Goal: Task Accomplishment & Management: Use online tool/utility

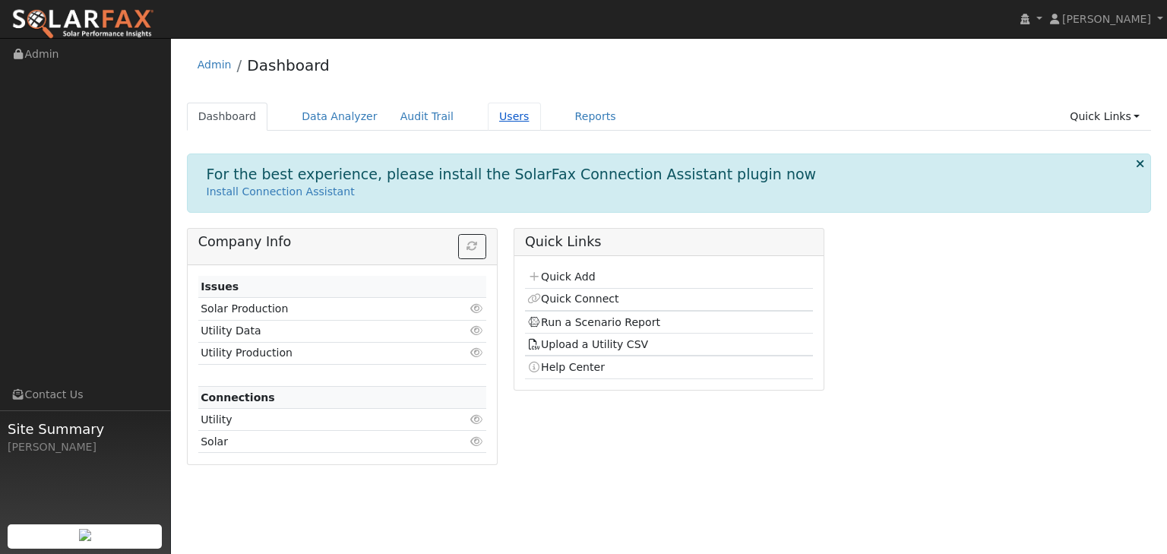
click at [491, 113] on link "Users" at bounding box center [514, 117] width 53 height 28
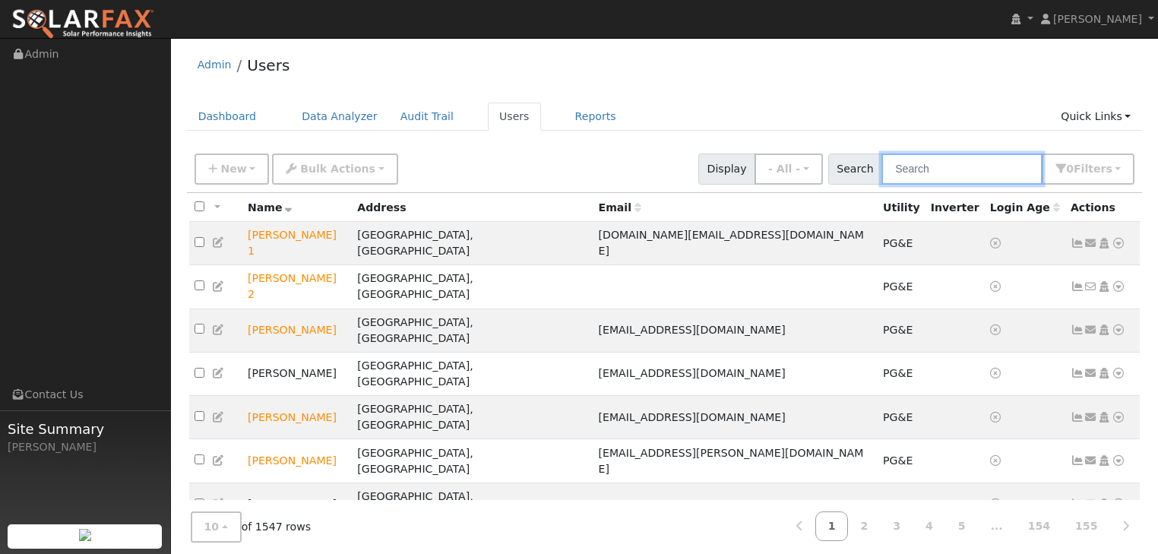
click at [945, 170] on input "text" at bounding box center [961, 168] width 161 height 31
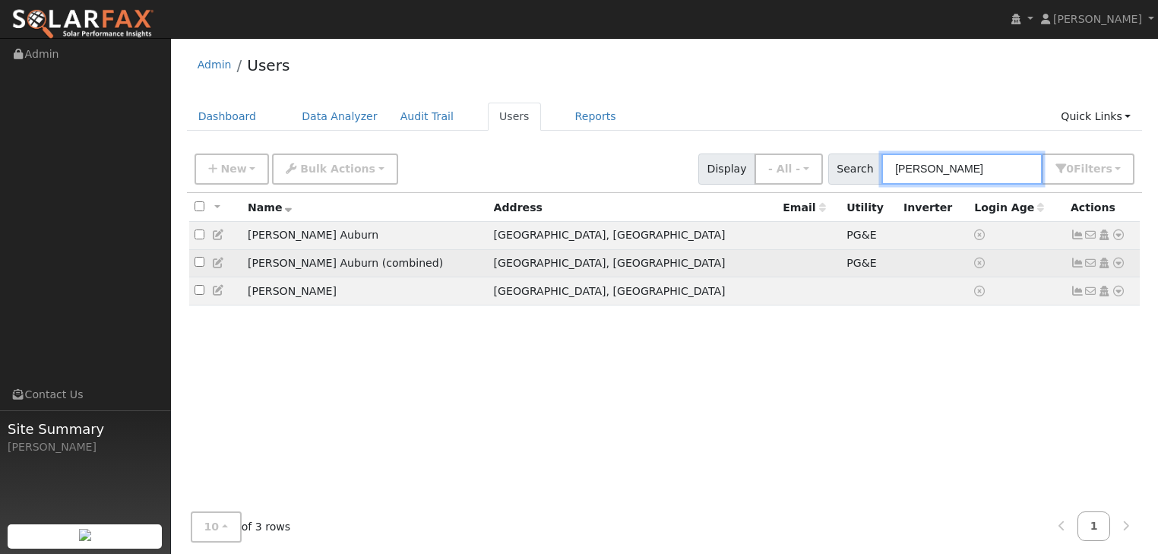
type input "[PERSON_NAME]"
click at [1119, 265] on icon at bounding box center [1118, 263] width 14 height 11
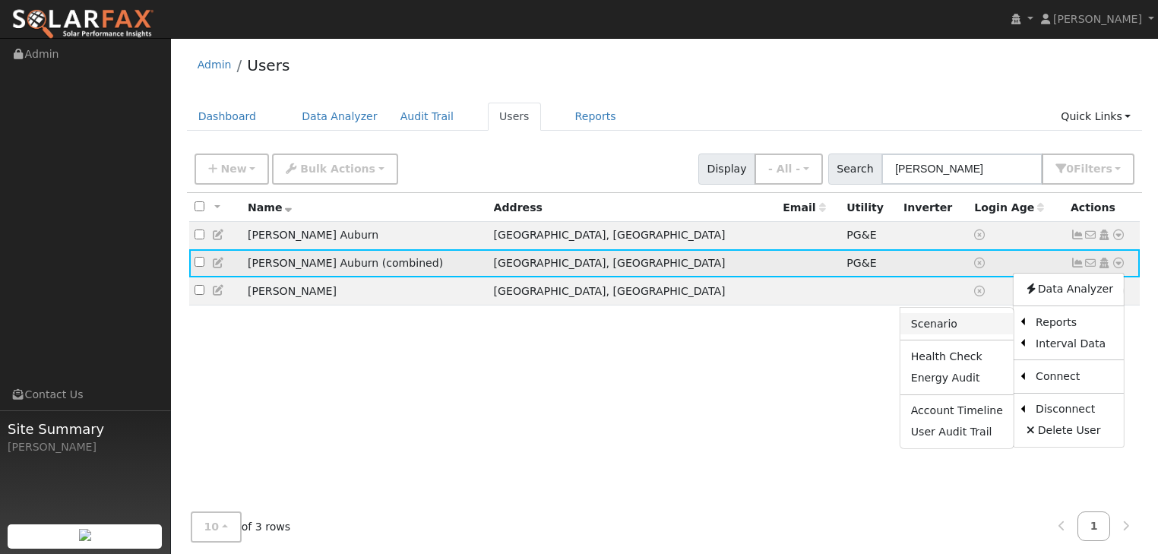
click at [956, 324] on link "Scenario" at bounding box center [956, 323] width 113 height 21
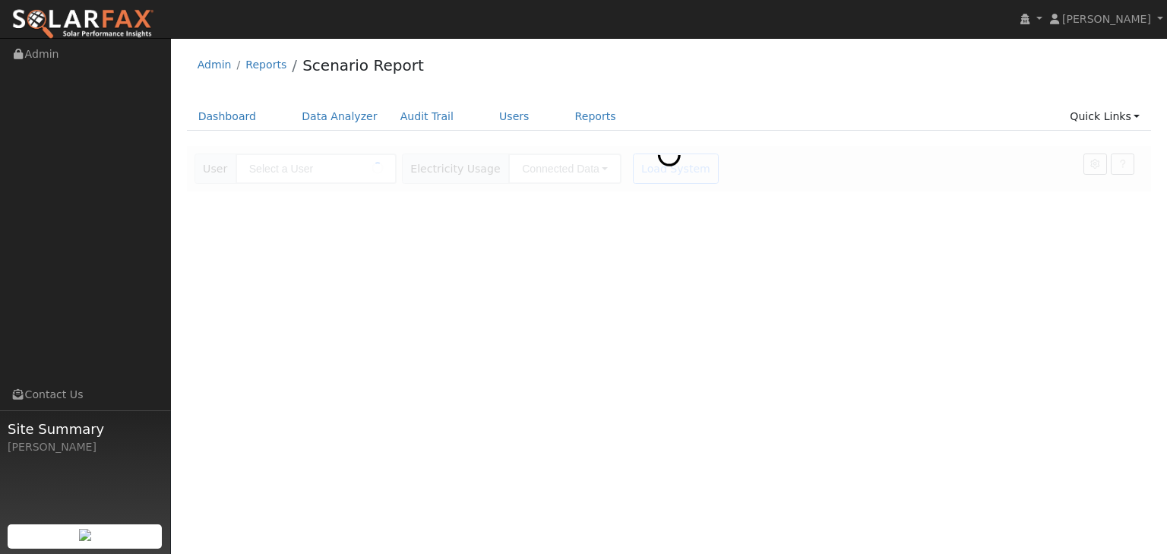
type input "[PERSON_NAME] Auburn (combined)"
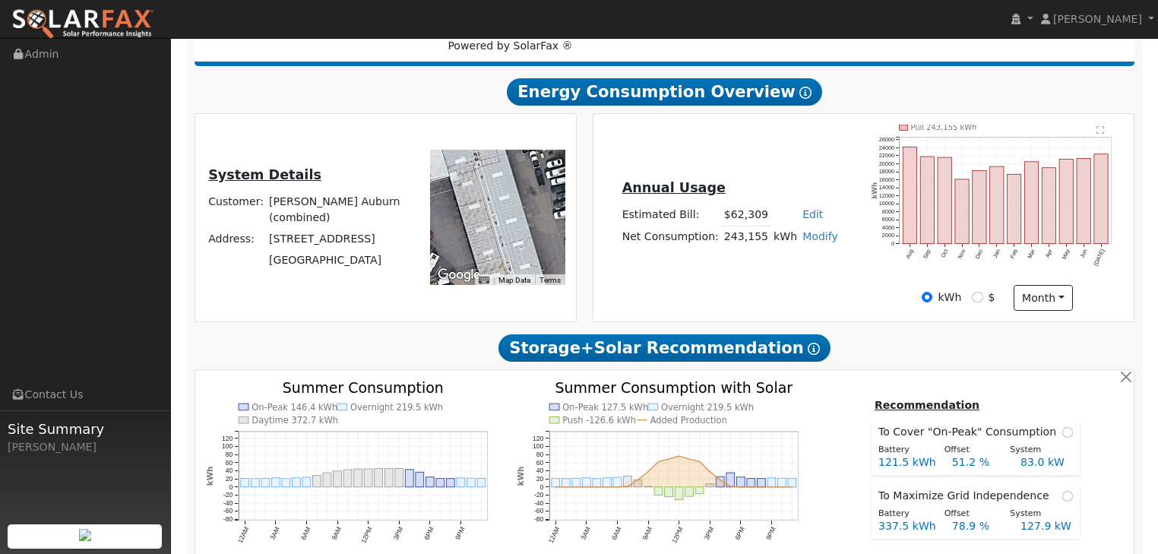
scroll to position [165, 0]
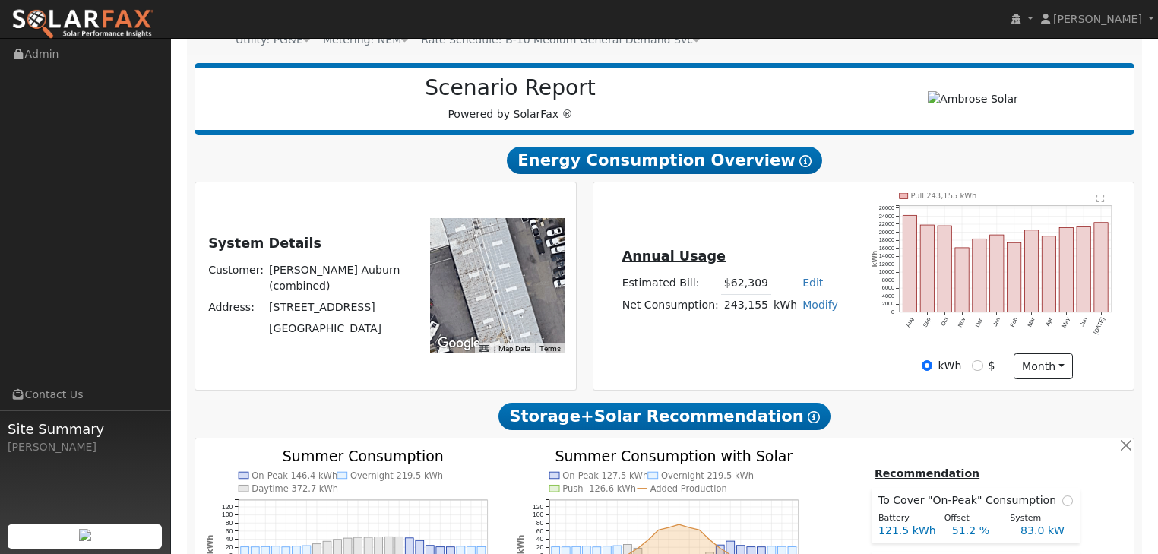
click at [501, 286] on div at bounding box center [497, 285] width 135 height 135
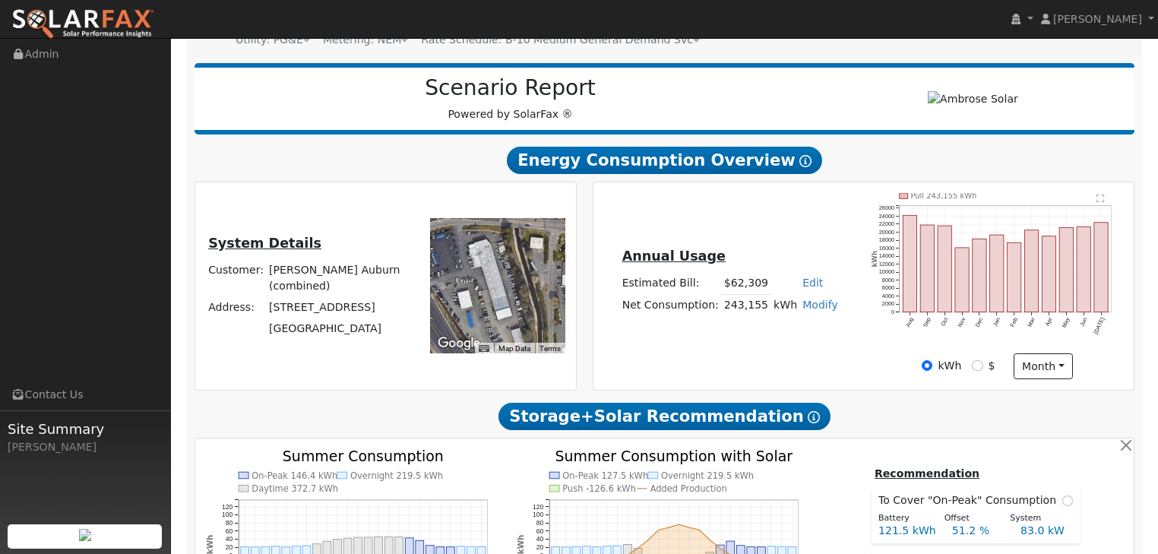
drag, startPoint x: 495, startPoint y: 291, endPoint x: 488, endPoint y: 280, distance: 13.7
click at [488, 280] on div at bounding box center [497, 285] width 135 height 135
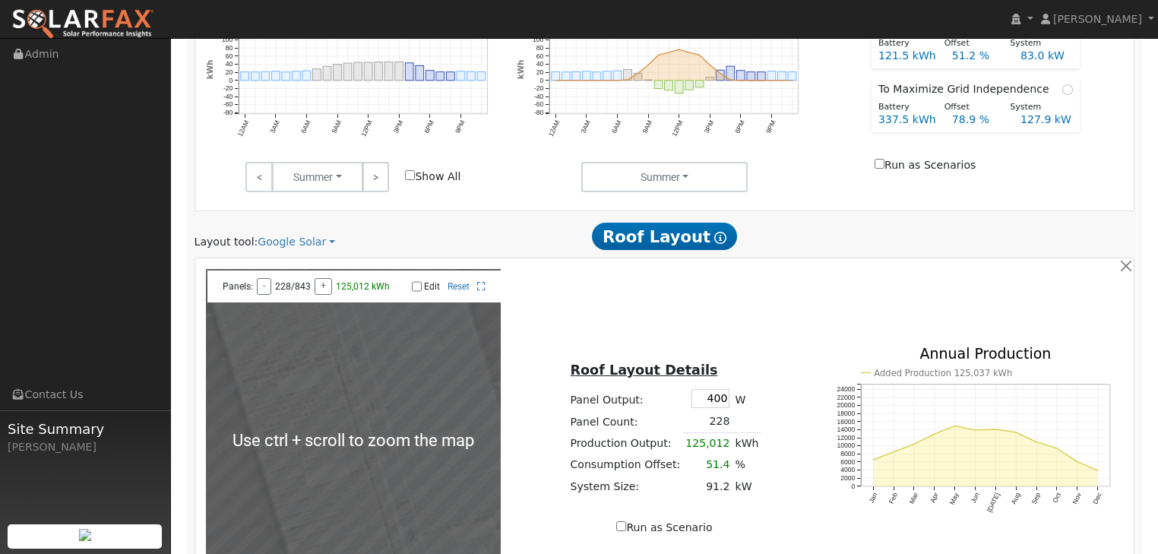
scroll to position [651, 0]
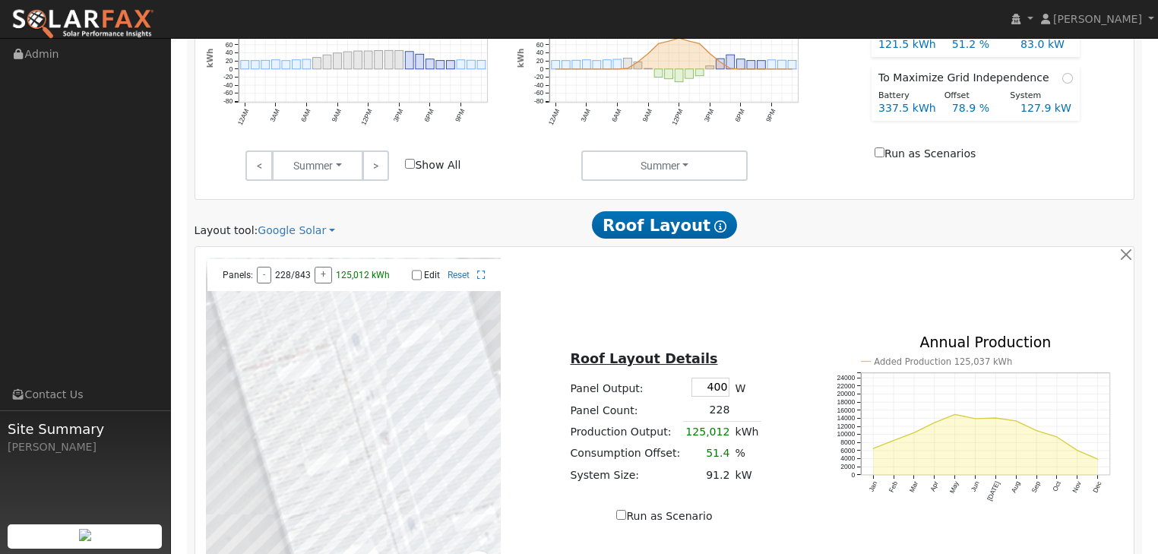
click at [346, 425] on div at bounding box center [353, 429] width 295 height 342
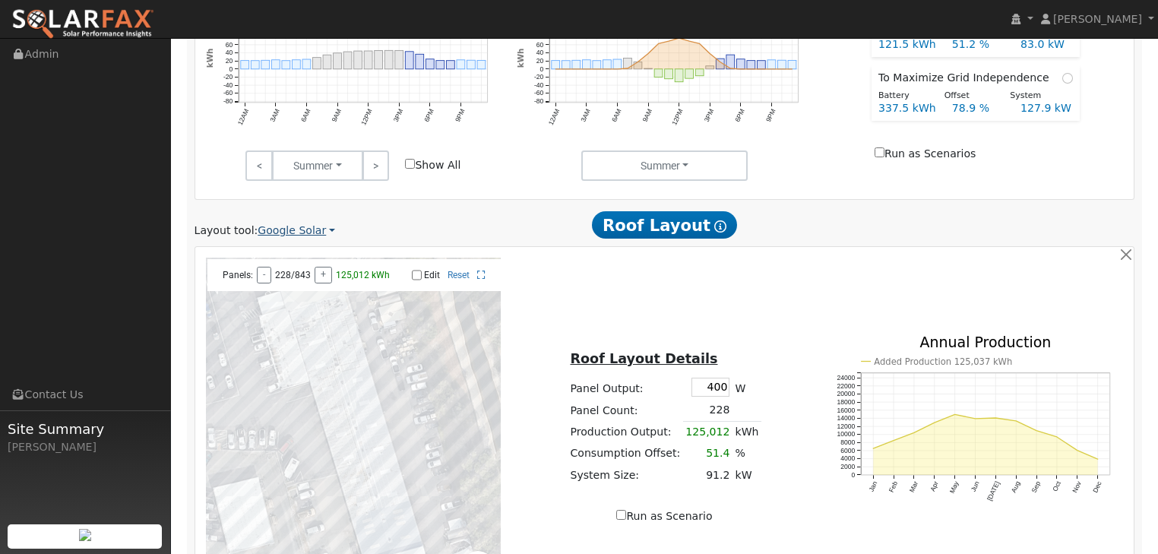
click at [318, 229] on link "Google Solar" at bounding box center [296, 231] width 77 height 16
click at [284, 298] on link "Aurora" at bounding box center [307, 300] width 106 height 21
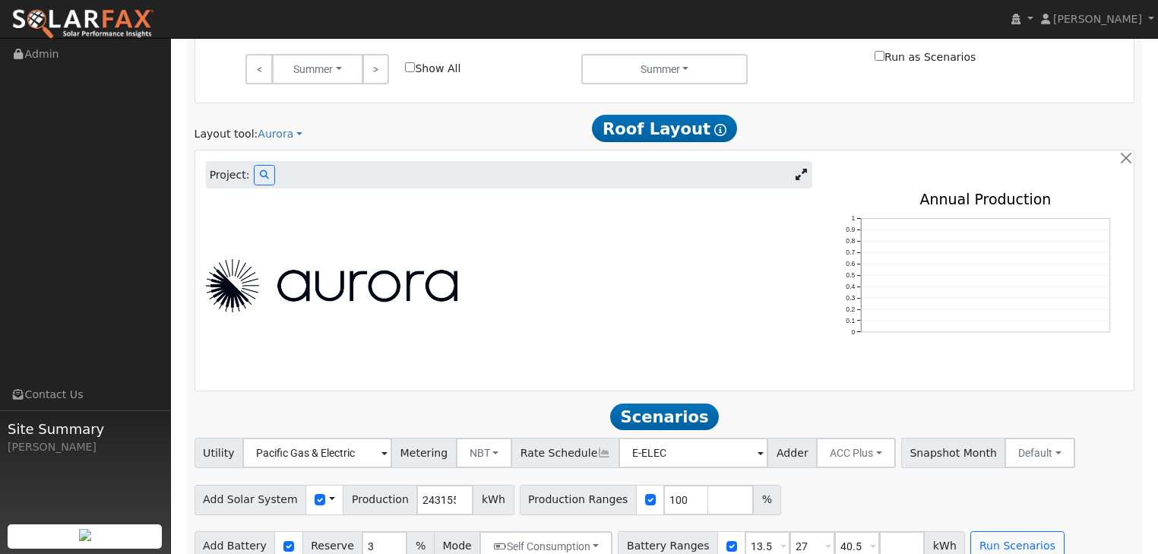
scroll to position [770, 0]
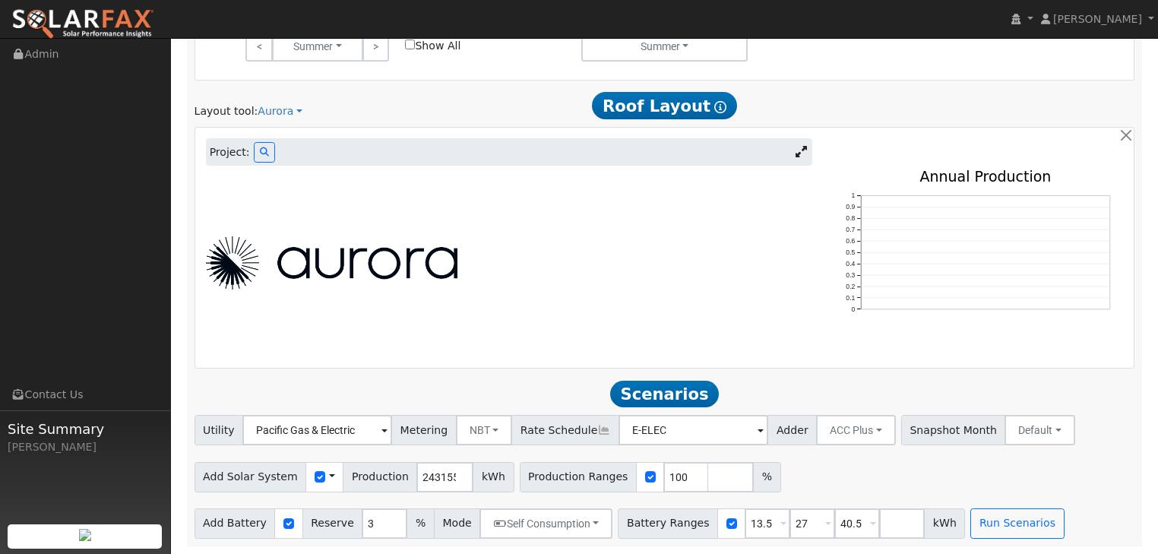
click at [317, 264] on img at bounding box center [331, 262] width 251 height 53
click at [376, 261] on img at bounding box center [331, 262] width 251 height 53
click at [635, 311] on div at bounding box center [508, 263] width 622 height 188
click at [552, 363] on div "Project: 0 0.1 0.2 0.3 0.4 0.5 0.6 0.7 0.8 0.9 1 Annual Production" at bounding box center [664, 248] width 939 height 240
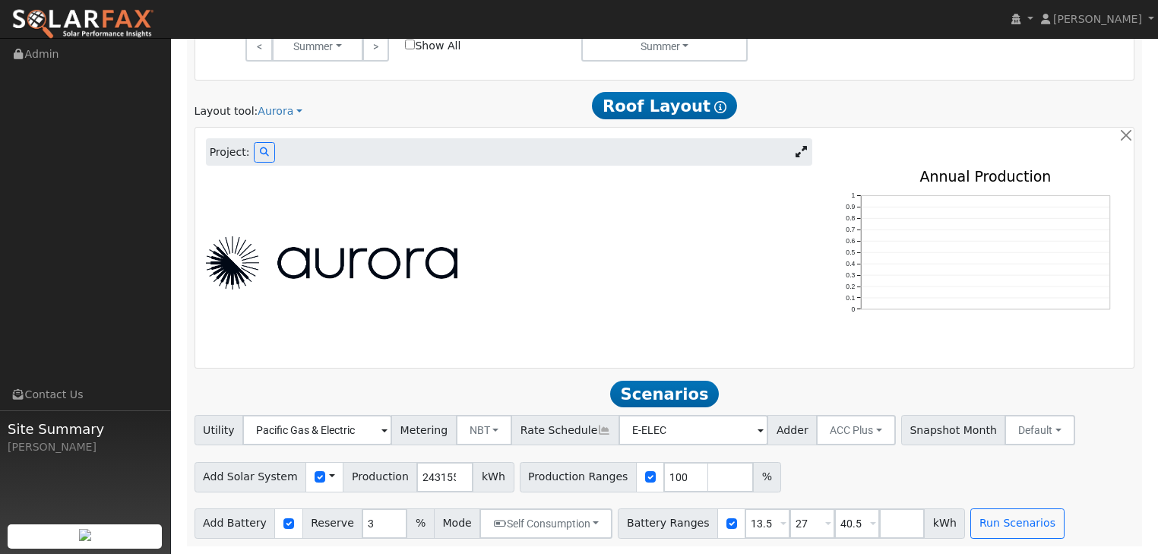
click at [280, 181] on div at bounding box center [508, 263] width 622 height 188
click at [260, 152] on icon at bounding box center [264, 151] width 9 height 9
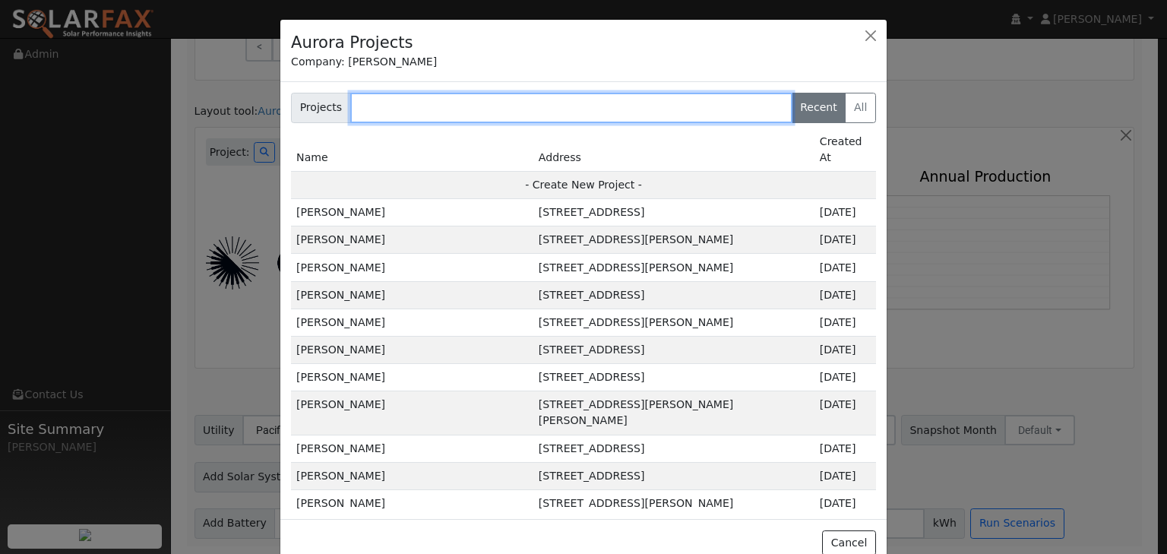
click at [406, 109] on input "text" at bounding box center [571, 108] width 442 height 30
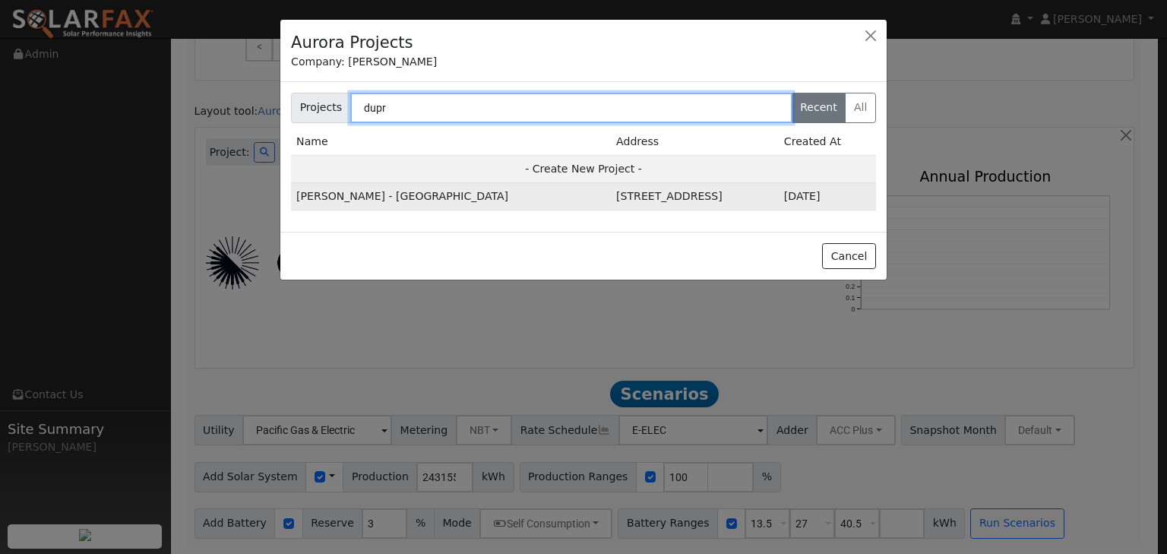
type input "dupr"
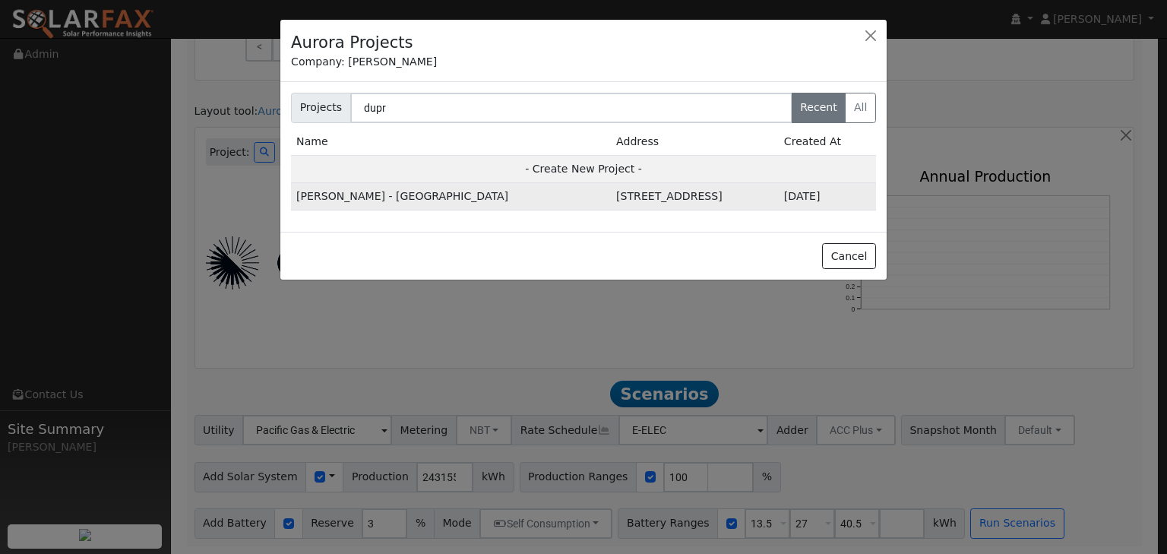
click at [419, 185] on td "DuPratt Ford - Auburn" at bounding box center [451, 196] width 320 height 27
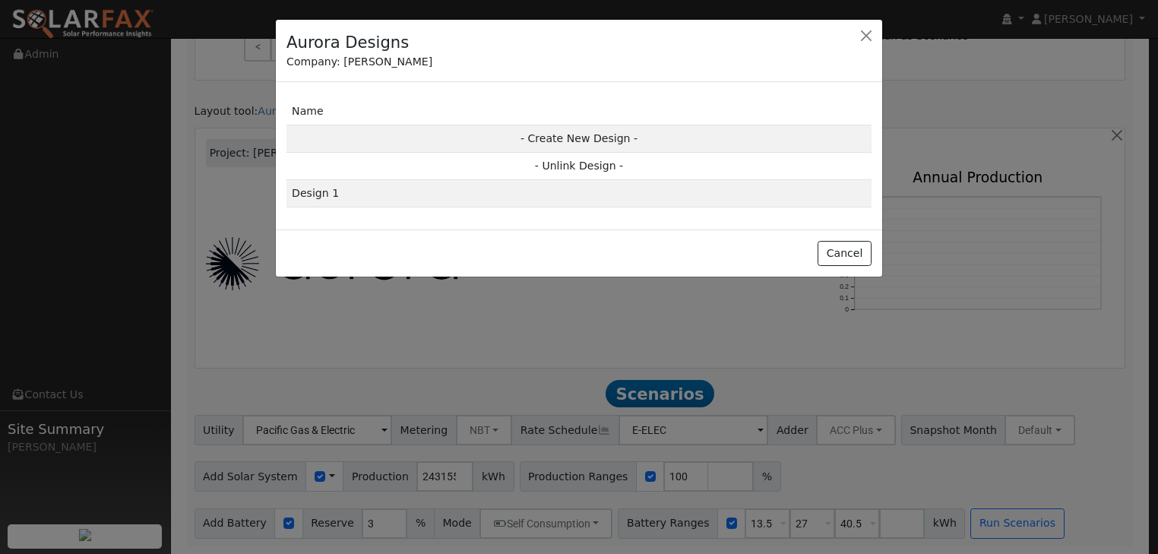
scroll to position [772, 0]
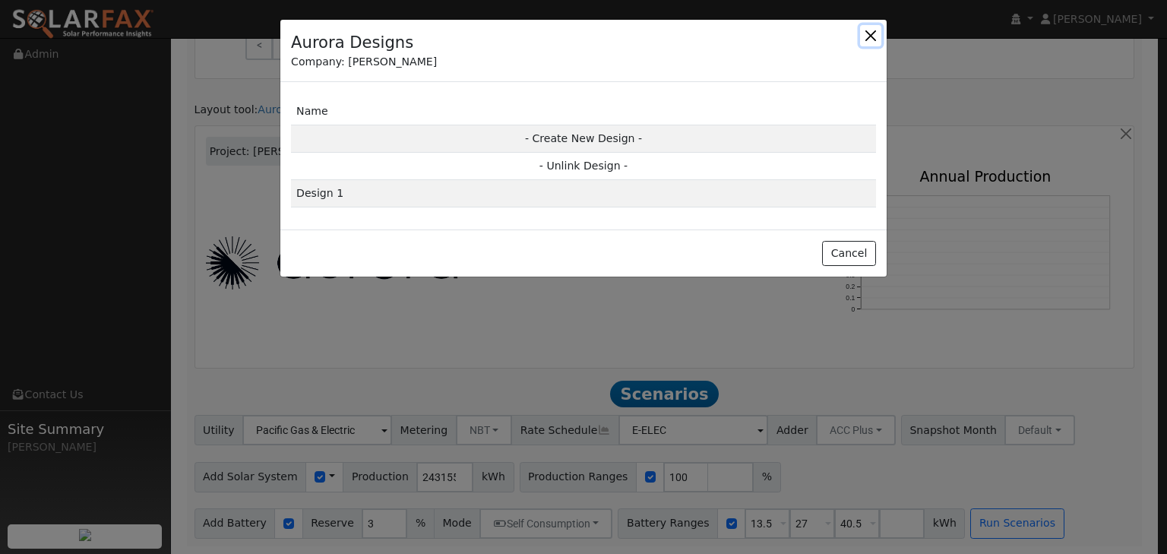
click at [866, 39] on button "button" at bounding box center [870, 35] width 21 height 21
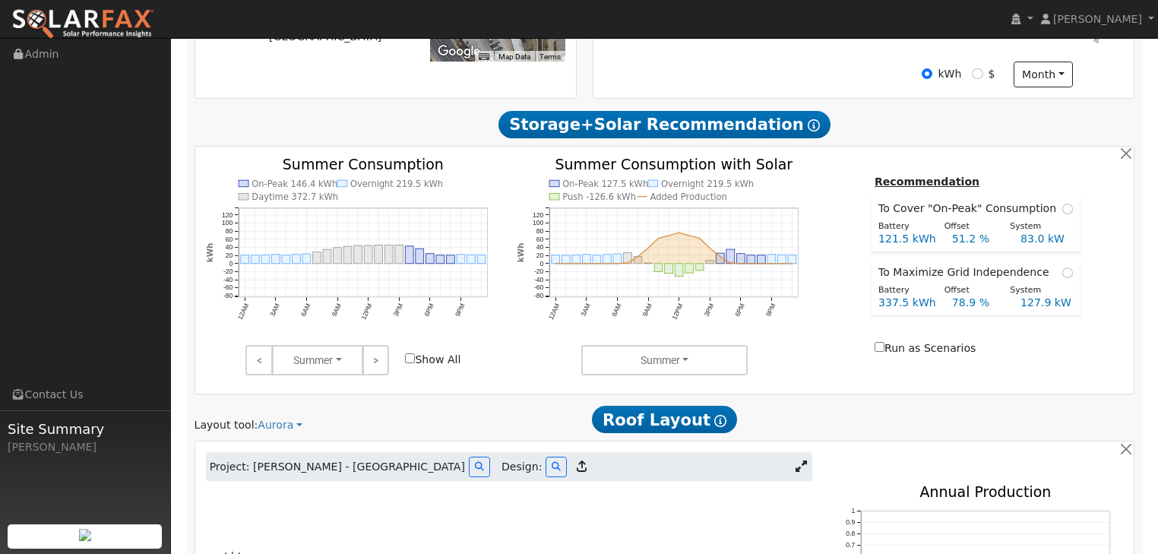
scroll to position [468, 0]
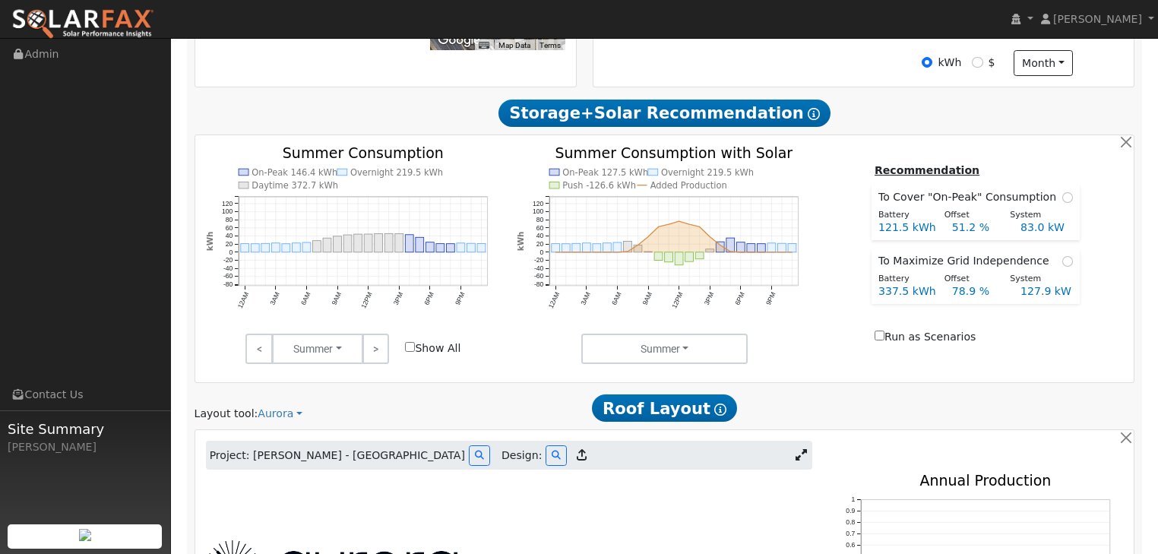
click at [407, 348] on input "Show All" at bounding box center [410, 347] width 10 height 10
checkbox input "false"
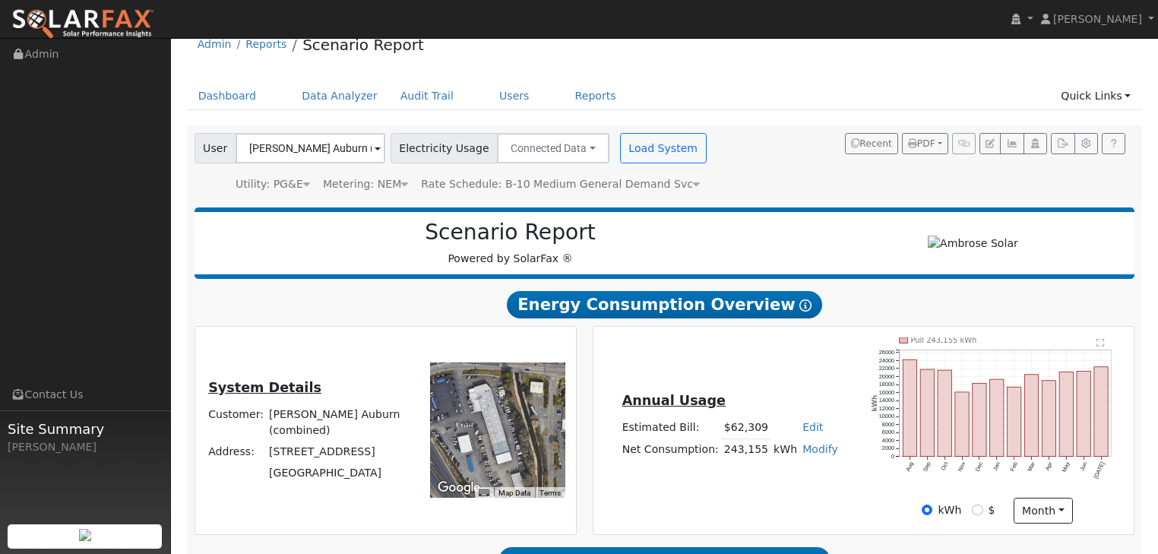
scroll to position [0, 0]
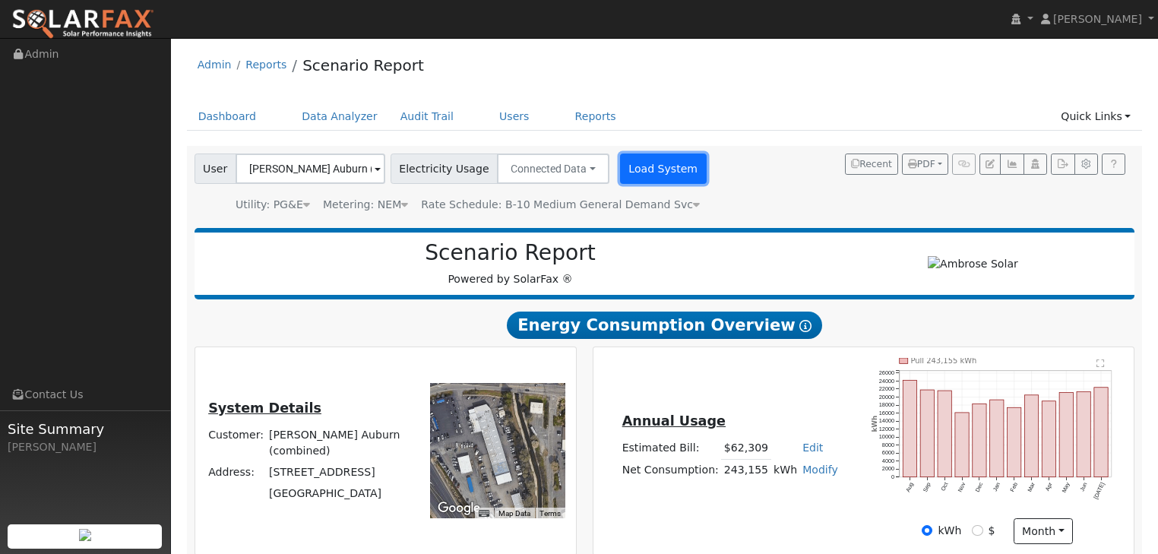
click at [637, 175] on button "Load System" at bounding box center [663, 168] width 87 height 30
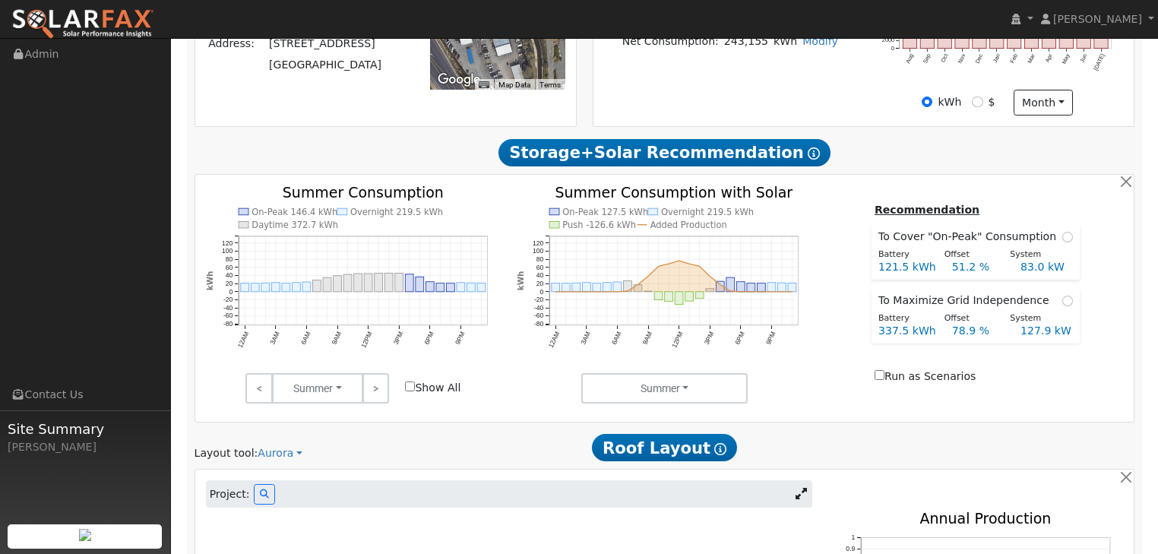
scroll to position [425, 0]
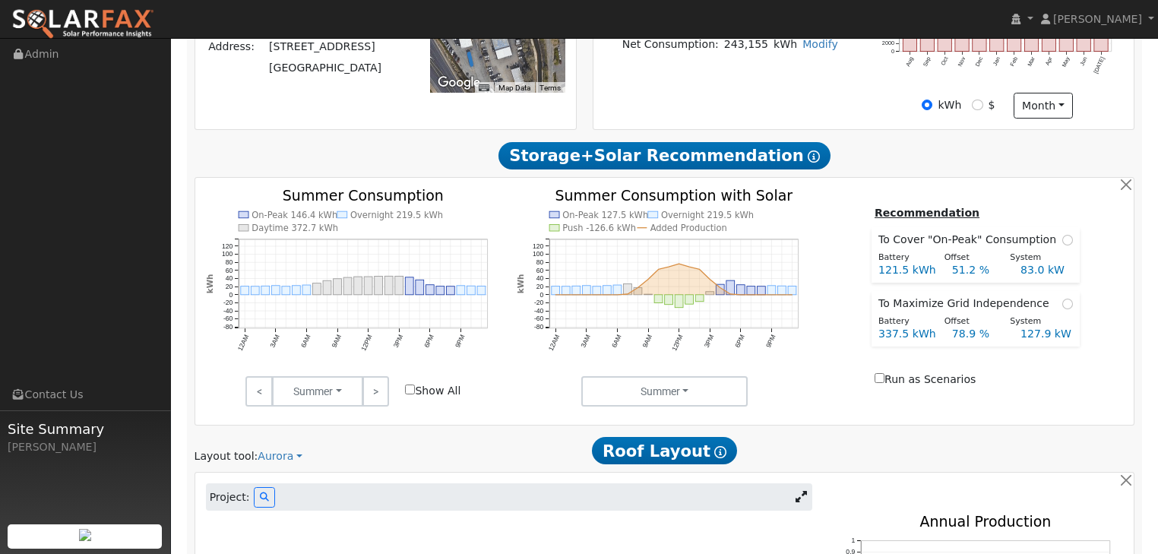
click at [884, 380] on input "Run as Scenarios" at bounding box center [879, 378] width 10 height 10
click at [884, 378] on input "Run as Scenarios" at bounding box center [879, 378] width 10 height 10
checkbox input "false"
click at [375, 389] on link ">" at bounding box center [375, 391] width 27 height 30
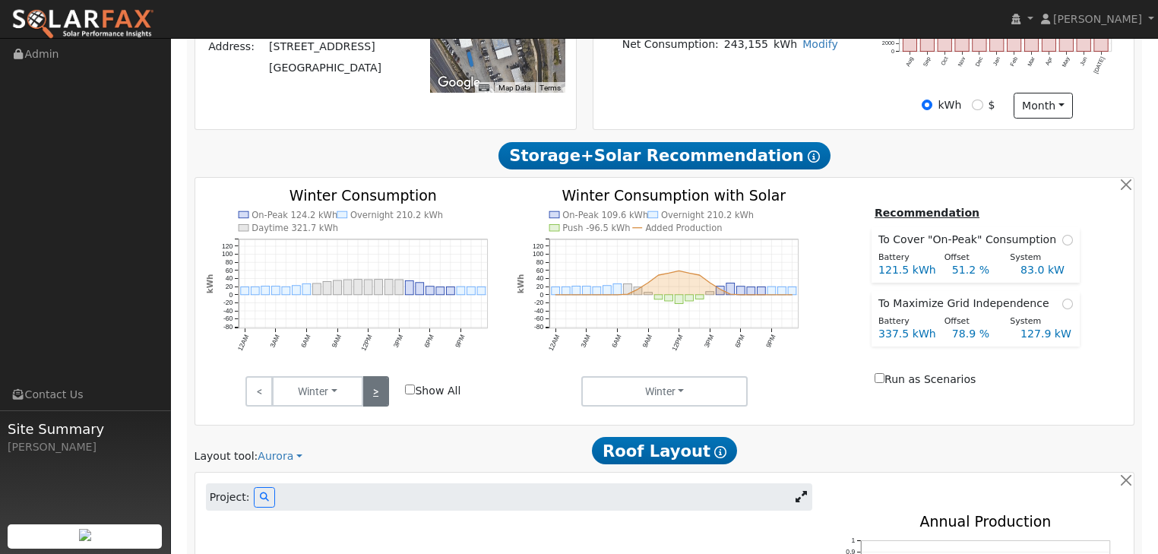
click at [375, 389] on link ">" at bounding box center [375, 391] width 27 height 30
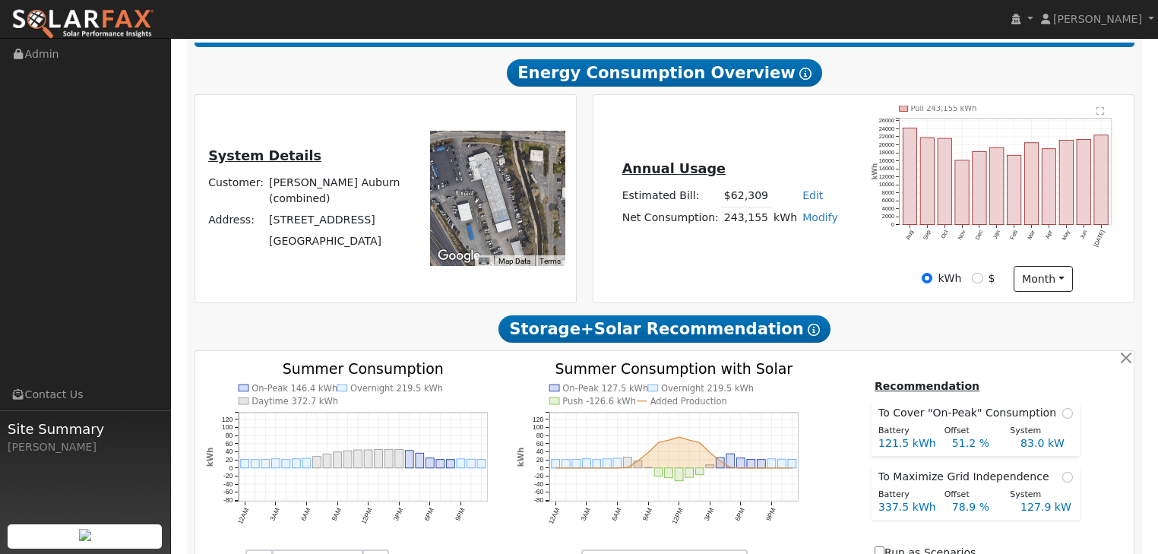
scroll to position [243, 0]
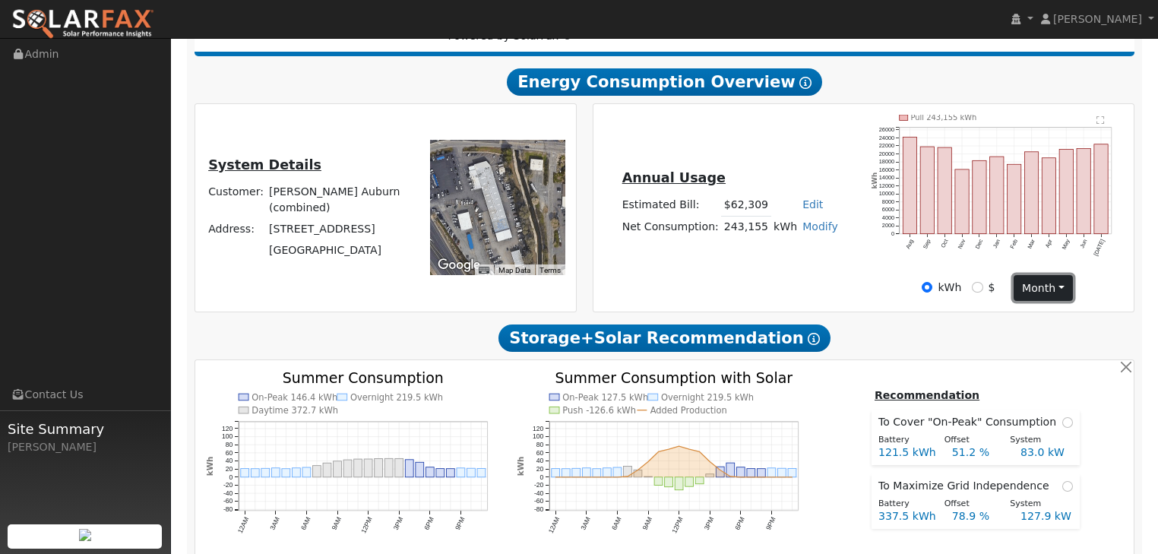
click at [1060, 286] on button "month" at bounding box center [1043, 288] width 60 height 26
click at [1036, 318] on link "Day" at bounding box center [1067, 318] width 106 height 21
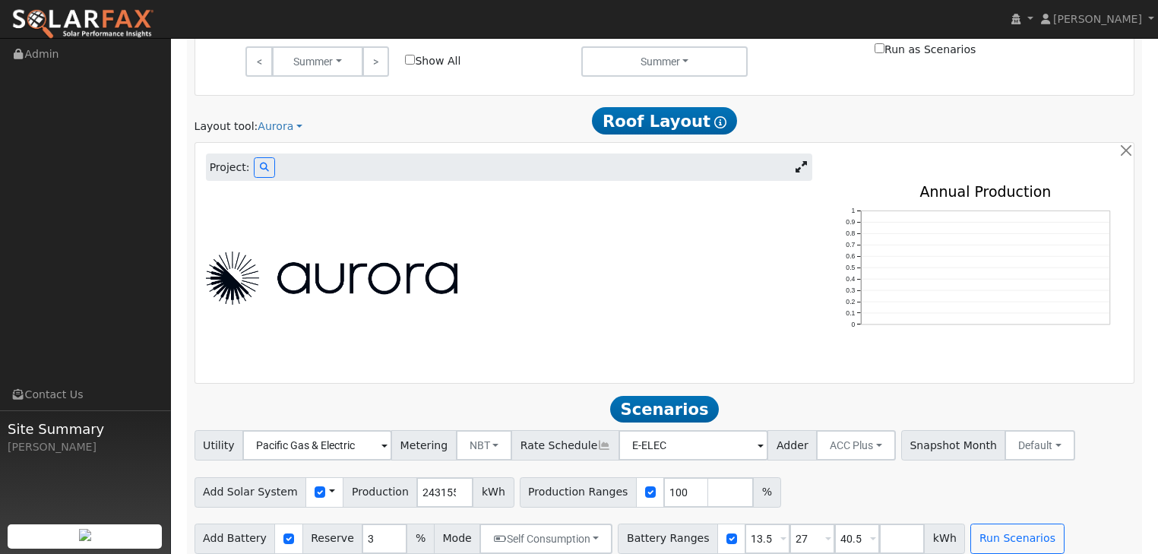
scroll to position [770, 0]
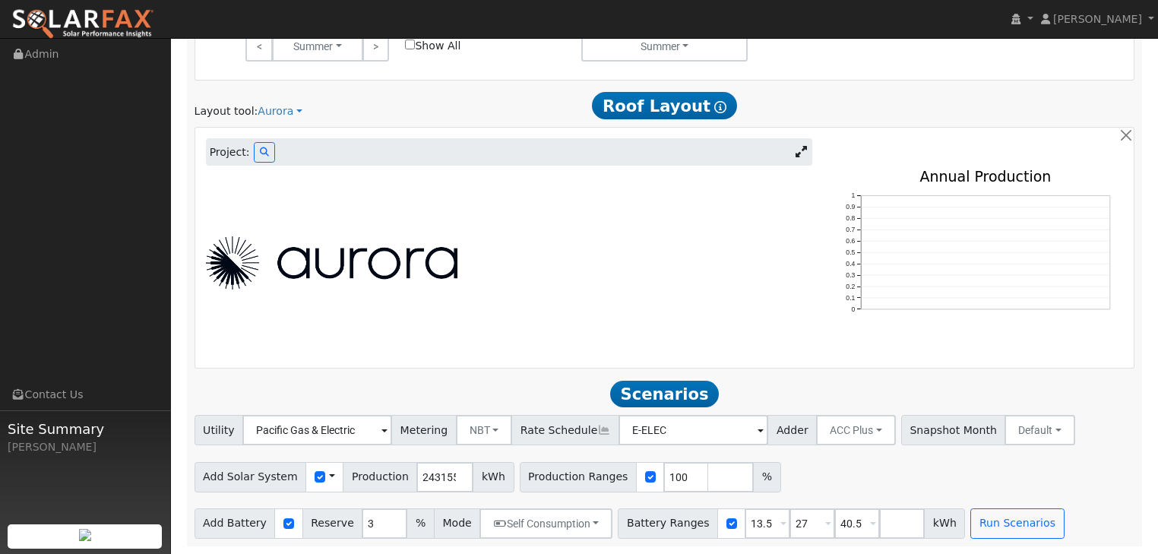
click at [780, 523] on span at bounding box center [783, 524] width 6 height 17
click at [729, 493] on button "None" at bounding box center [742, 494] width 75 height 30
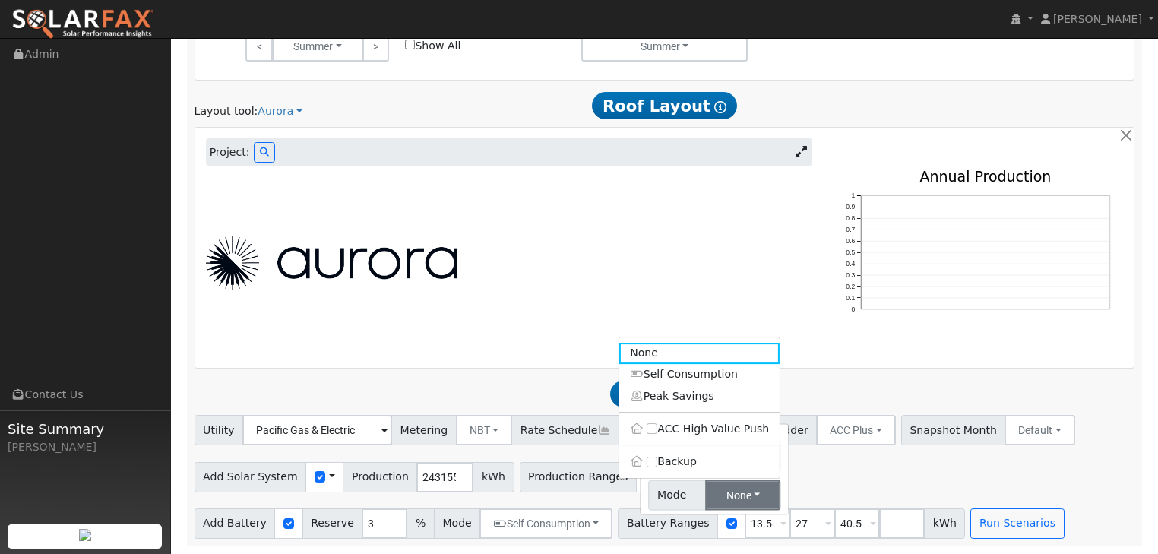
click at [824, 476] on div "Add Solar System Use CSV Data Production 243155 kWh Production Ranges 100 %" at bounding box center [664, 475] width 946 height 36
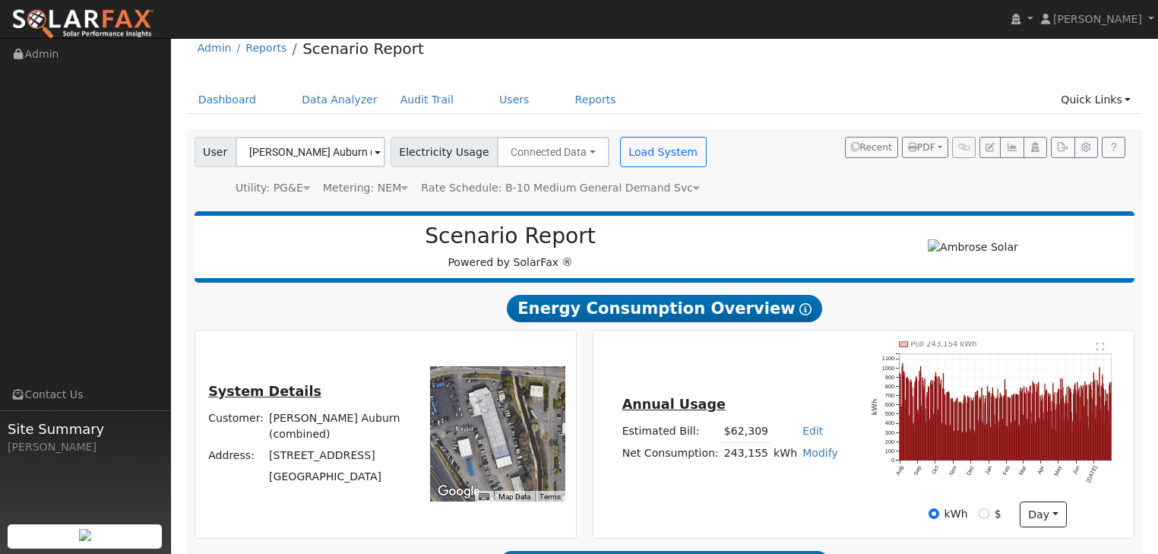
scroll to position [0, 0]
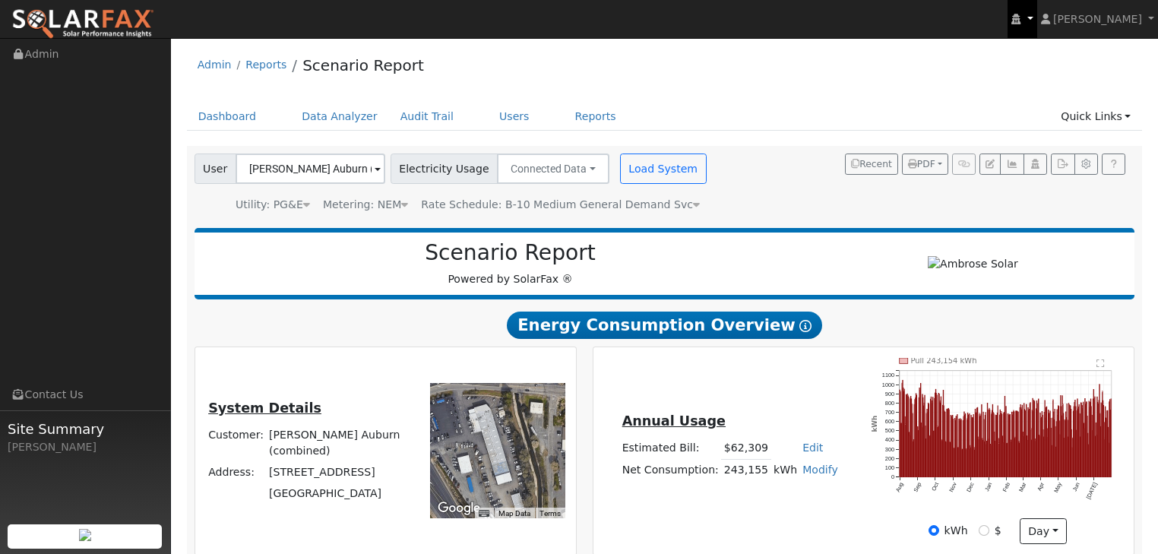
click at [1036, 17] on link at bounding box center [1021, 19] width 29 height 38
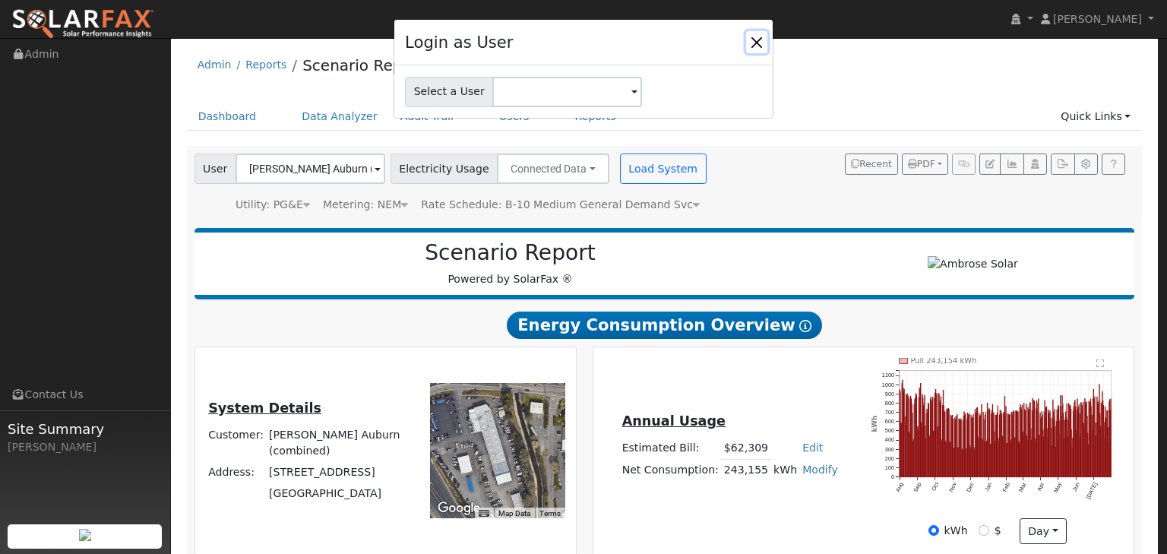
click at [760, 43] on button "Close" at bounding box center [756, 41] width 21 height 21
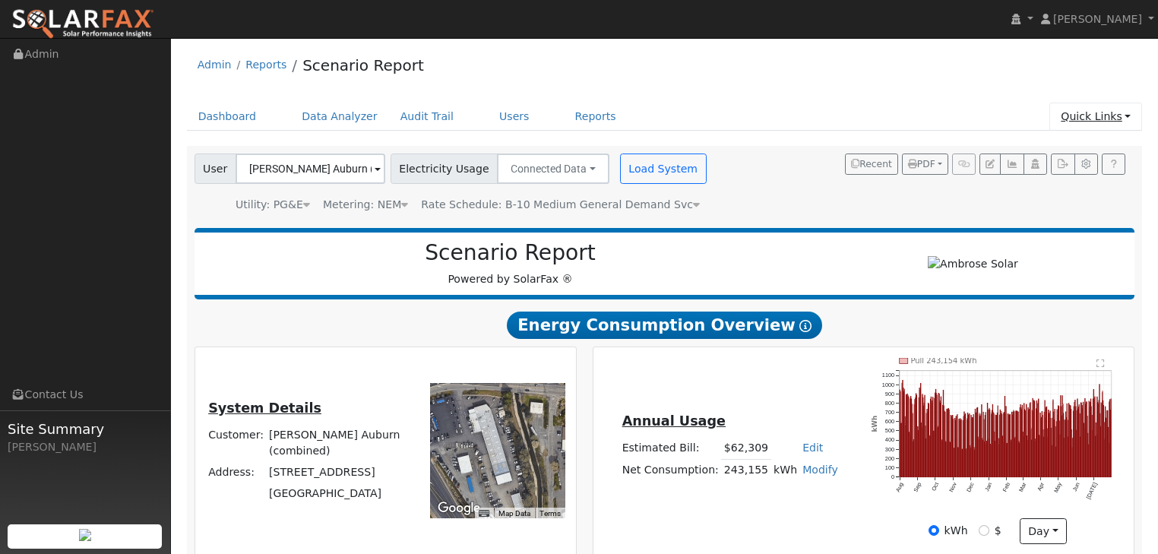
click at [1129, 116] on link "Quick Links" at bounding box center [1095, 117] width 93 height 28
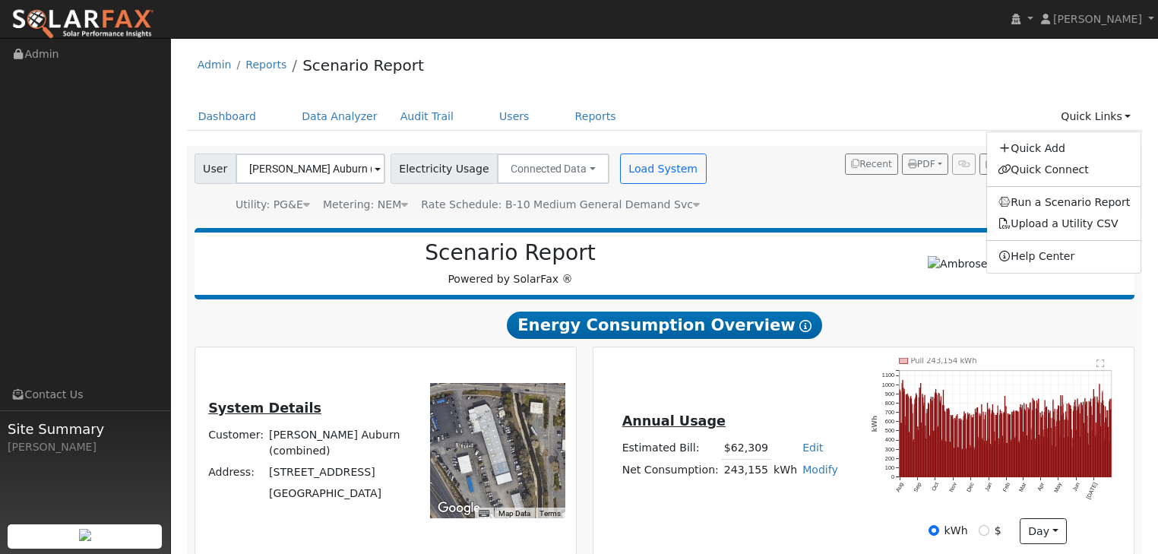
click at [791, 63] on div "Admin Reports Scenario Report" at bounding box center [665, 69] width 956 height 46
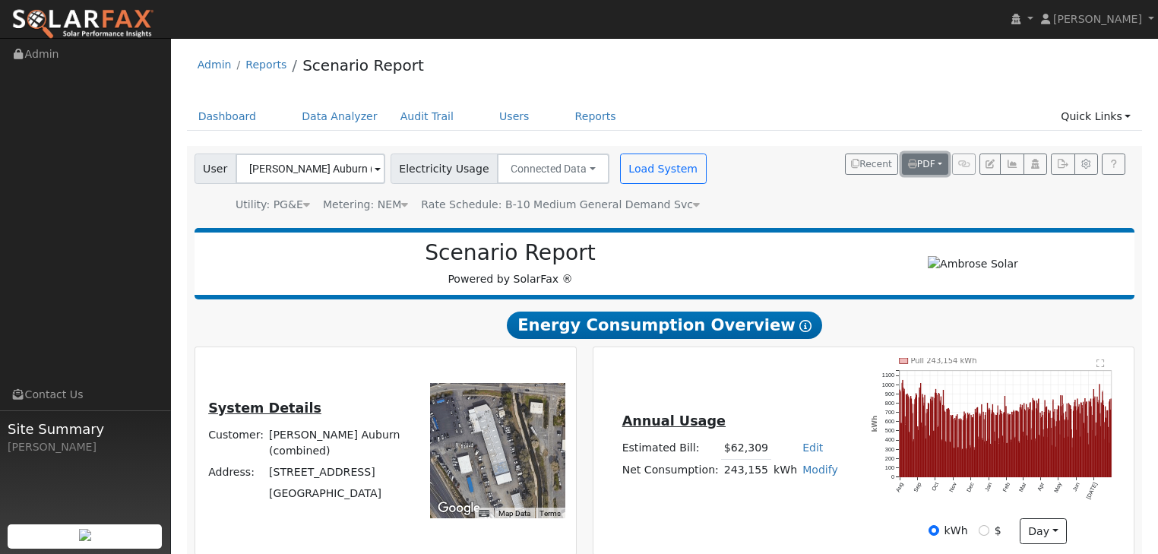
click at [939, 166] on button "PDF" at bounding box center [925, 163] width 46 height 21
click at [772, 215] on div "User DuPratt Ford Auburn (combined) Account Default Account Default Account 165…" at bounding box center [665, 183] width 956 height 74
click at [928, 165] on span "PDF" at bounding box center [921, 164] width 27 height 11
click at [884, 188] on li "Print to PDF" at bounding box center [889, 194] width 118 height 25
click at [924, 164] on span "PDF" at bounding box center [921, 164] width 27 height 11
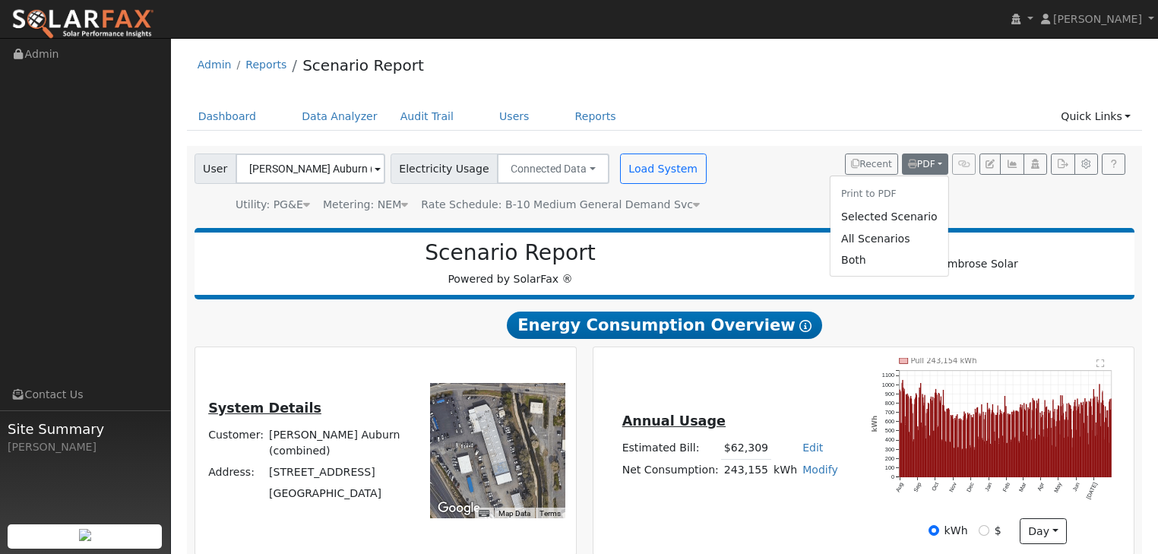
click at [892, 196] on li "Print to PDF" at bounding box center [889, 194] width 118 height 25
click at [939, 165] on button "PDF" at bounding box center [925, 163] width 46 height 21
click at [872, 220] on link "Selected Scenario" at bounding box center [889, 217] width 118 height 21
click at [942, 163] on button "PDF" at bounding box center [925, 163] width 46 height 21
click at [870, 194] on li "Print to PDF" at bounding box center [889, 194] width 118 height 25
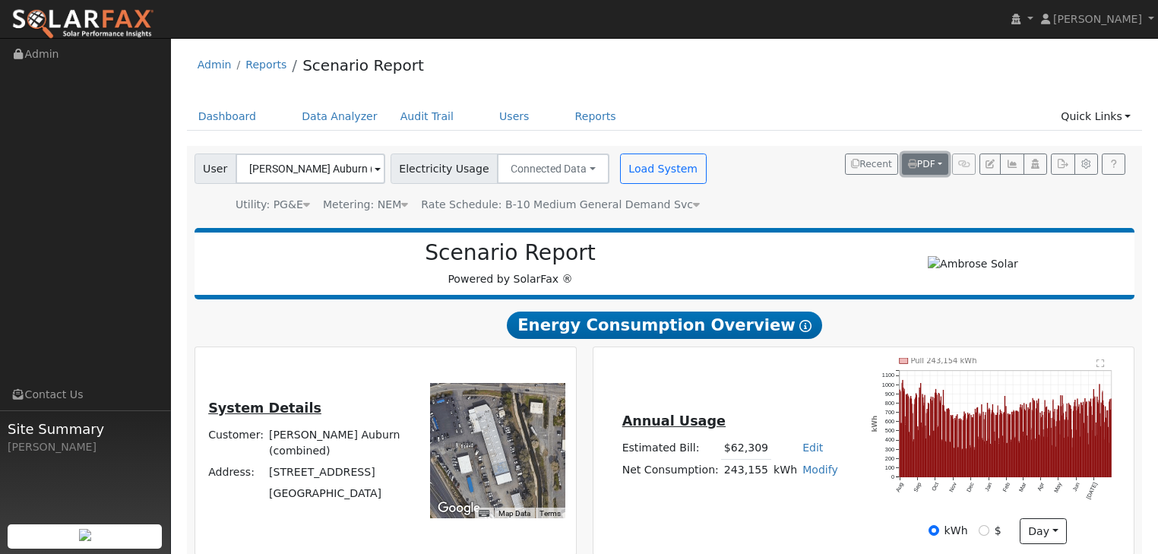
click at [939, 168] on button "PDF" at bounding box center [925, 163] width 46 height 21
click at [877, 236] on link "All Scenarios" at bounding box center [889, 238] width 118 height 21
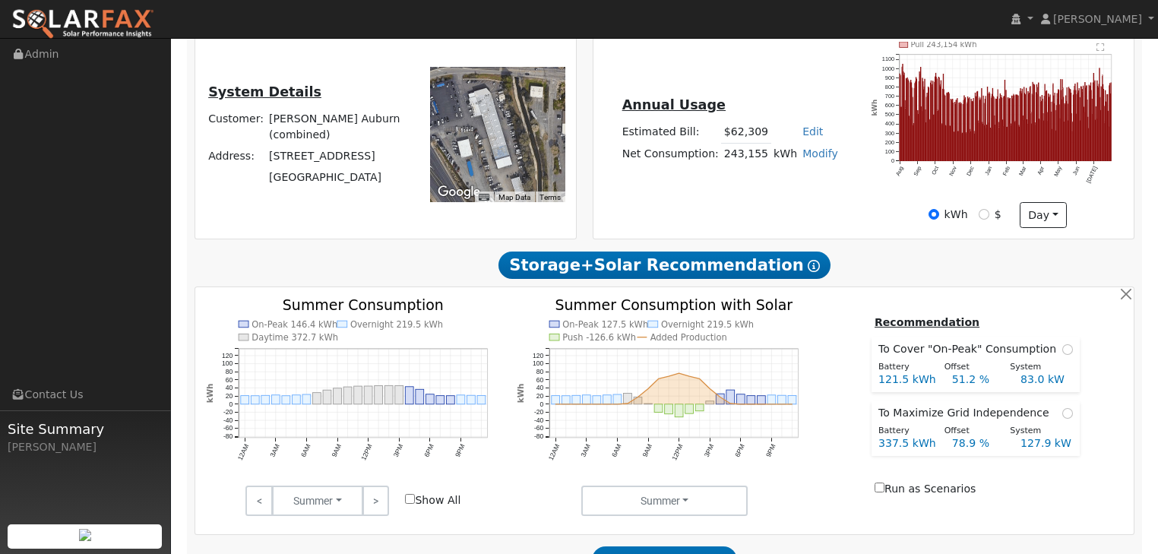
scroll to position [365, 0]
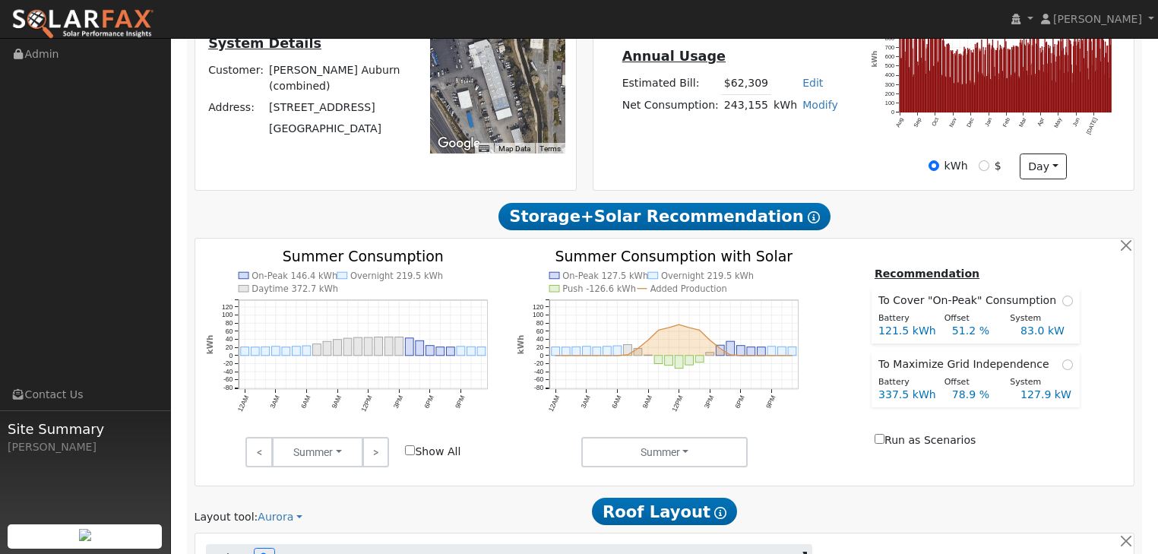
click at [408, 454] on input "Show All" at bounding box center [410, 450] width 10 height 10
click at [409, 450] on input "Show All" at bounding box center [410, 450] width 10 height 10
checkbox input "false"
click at [261, 453] on link "<" at bounding box center [258, 452] width 27 height 30
click at [374, 456] on link ">" at bounding box center [375, 452] width 27 height 30
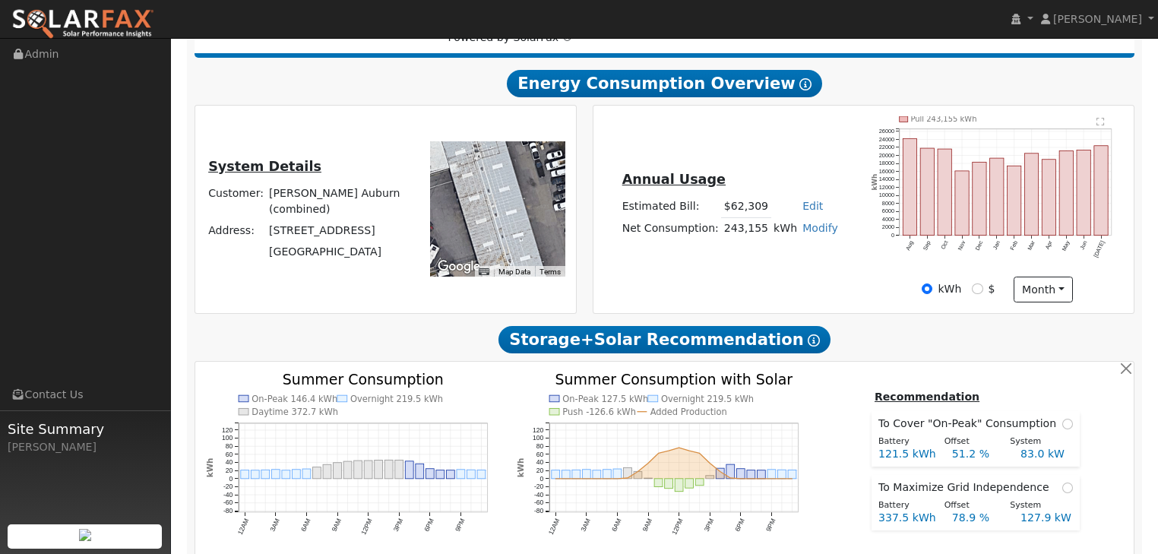
scroll to position [304, 0]
